Goal: Task Accomplishment & Management: Use online tool/utility

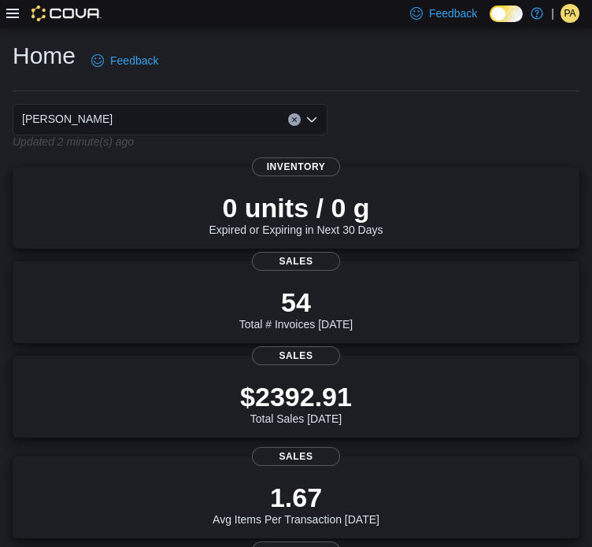
click at [17, 17] on icon at bounding box center [12, 13] width 13 height 9
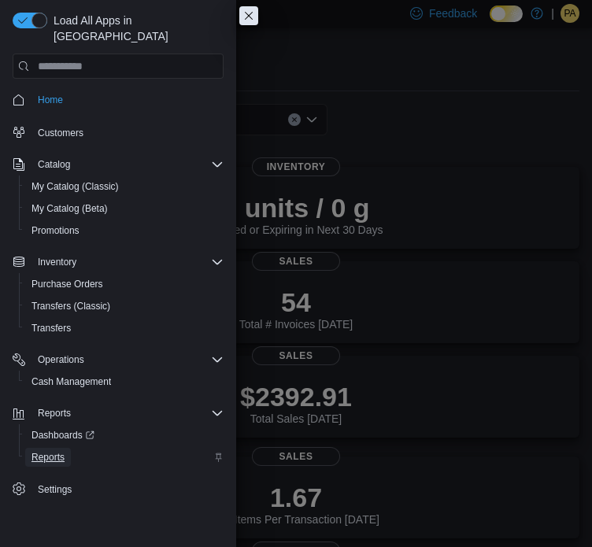
click at [46, 451] on span "Reports" at bounding box center [47, 457] width 33 height 13
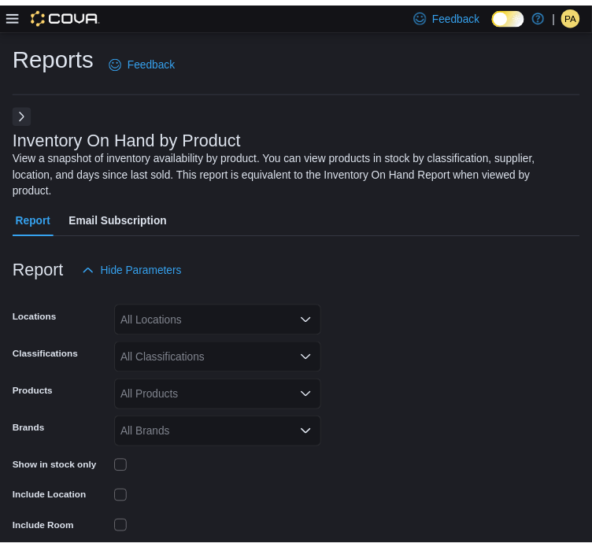
scroll to position [53, 0]
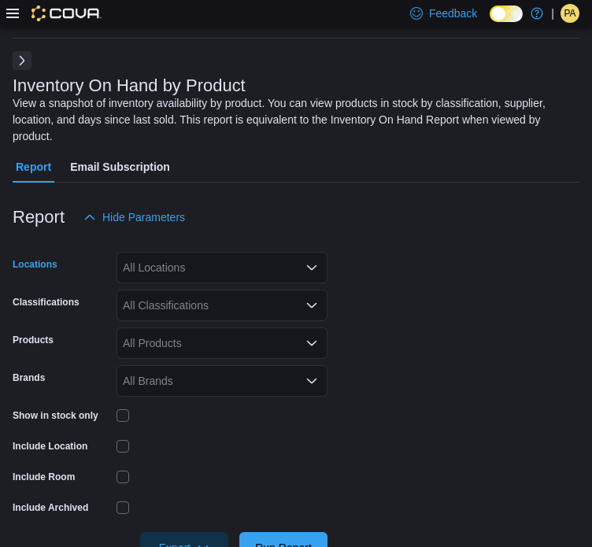
click at [217, 252] on div "All Locations" at bounding box center [221, 267] width 211 height 31
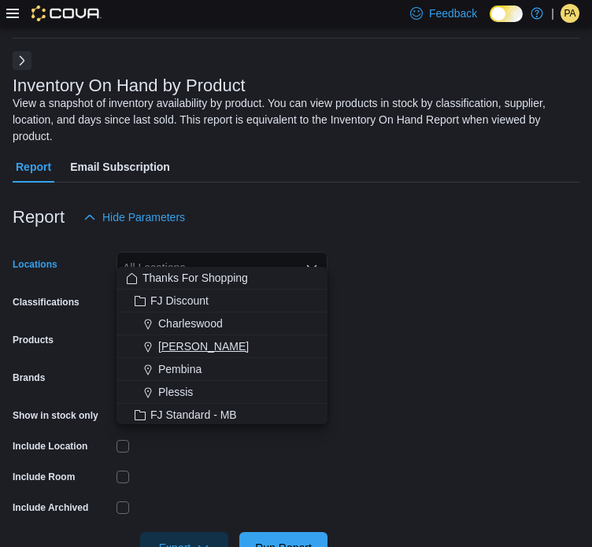
click at [239, 347] on div "[PERSON_NAME]" at bounding box center [222, 346] width 192 height 16
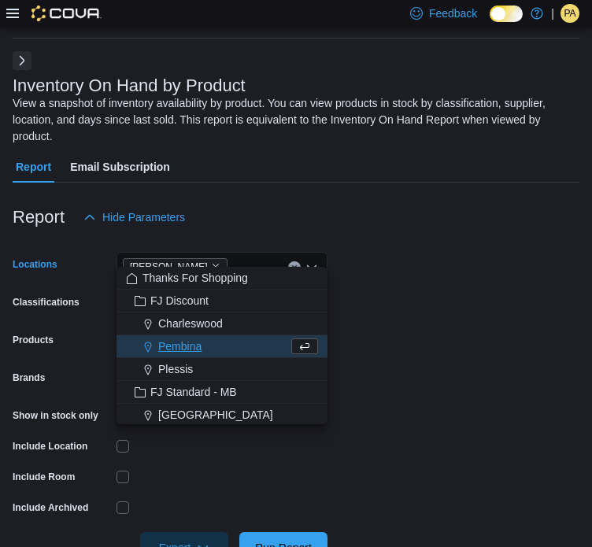
click at [353, 334] on form "Locations [GEOGRAPHIC_DATA] Combo box. Selected. [GEOGRAPHIC_DATA]. Press Backs…" at bounding box center [296, 398] width 567 height 331
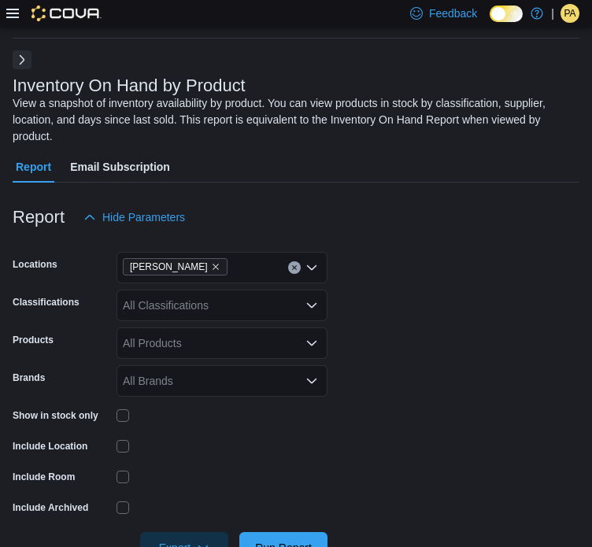
click at [24, 56] on button "Next" at bounding box center [22, 59] width 19 height 19
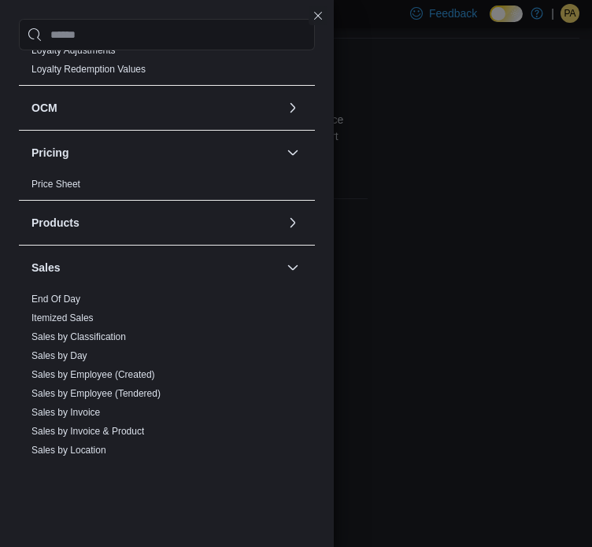
scroll to position [589, 0]
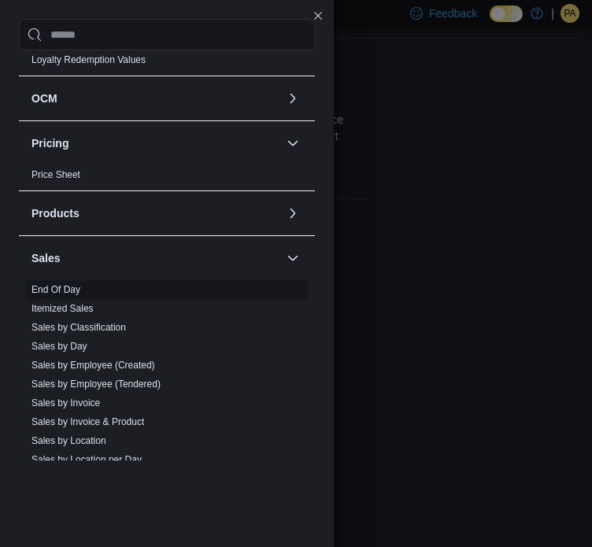
click at [68, 293] on span "End Of Day" at bounding box center [55, 289] width 49 height 13
click at [63, 286] on link "End Of Day" at bounding box center [55, 289] width 49 height 11
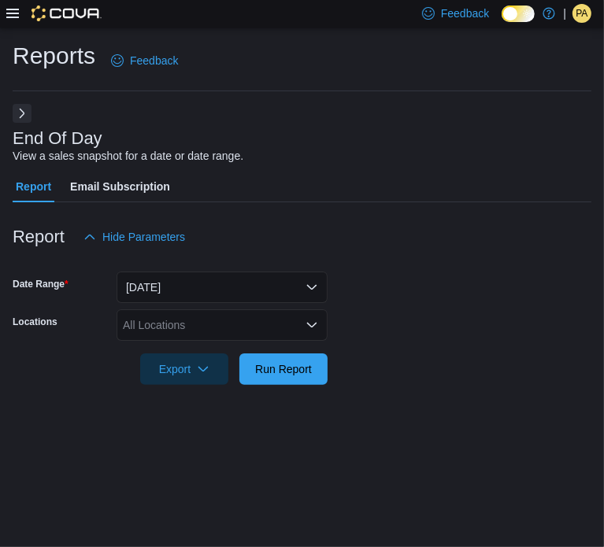
click at [198, 321] on div "All Locations" at bounding box center [221, 324] width 211 height 31
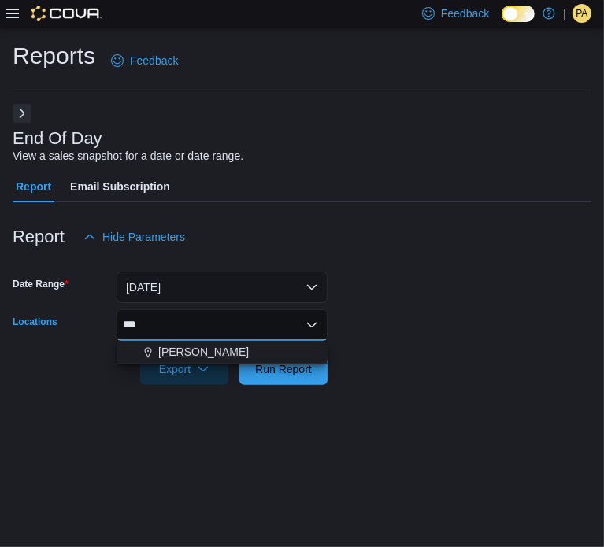
type input "***"
click at [212, 349] on div "[PERSON_NAME]" at bounding box center [222, 352] width 192 height 16
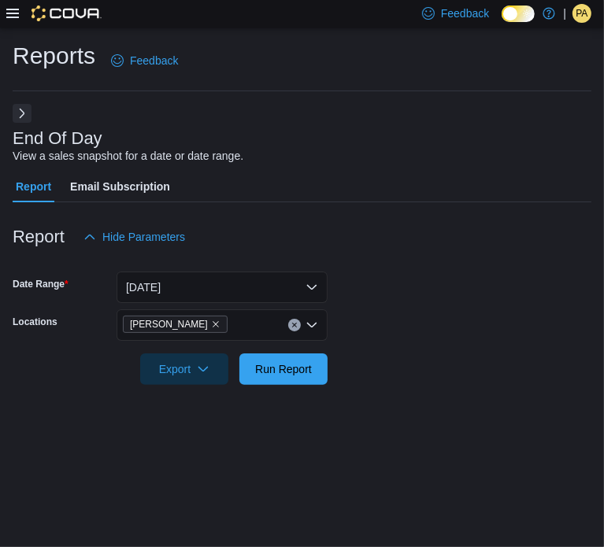
click at [476, 302] on form "Date Range [DATE] Locations [PERSON_NAME] Export Run Report" at bounding box center [302, 319] width 578 height 132
click at [290, 378] on span "Run Report" at bounding box center [283, 368] width 69 height 31
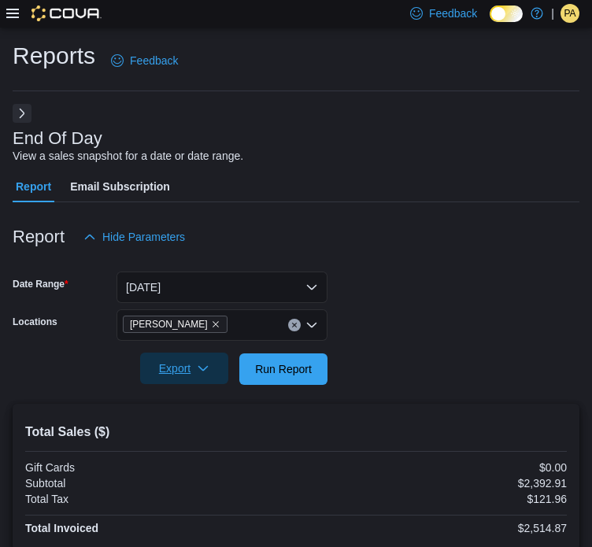
click at [198, 369] on icon "button" at bounding box center [203, 368] width 13 height 13
click at [209, 427] on span "Export to Pdf" at bounding box center [186, 432] width 71 height 13
